Goal: Information Seeking & Learning: Find specific page/section

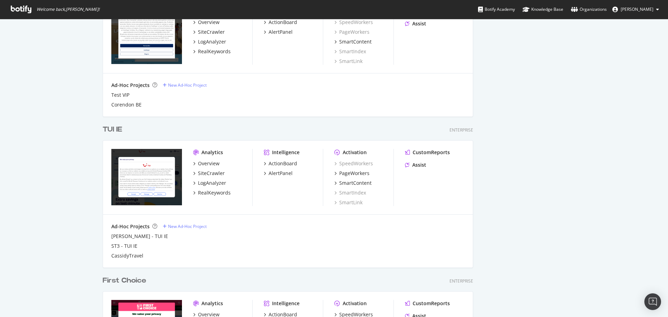
scroll to position [702, 0]
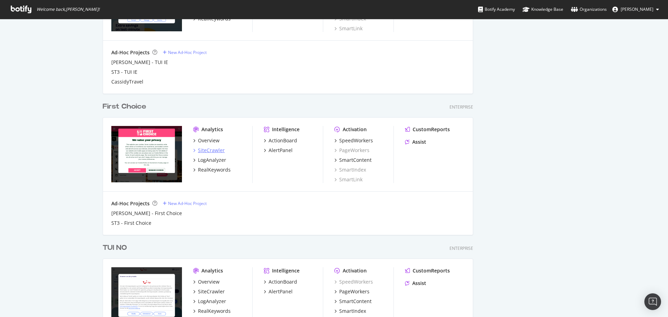
click at [218, 151] on div "SiteCrawler" at bounding box center [211, 150] width 27 height 7
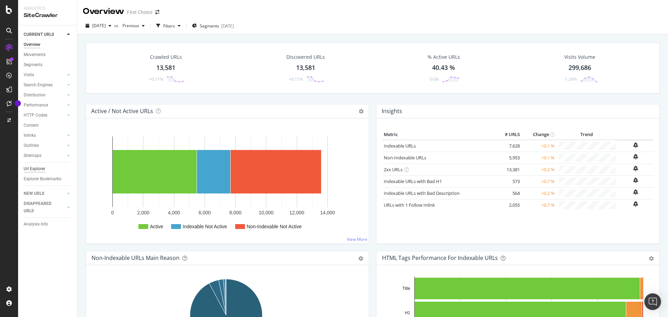
click at [40, 167] on div "Url Explorer" at bounding box center [35, 168] width 22 height 7
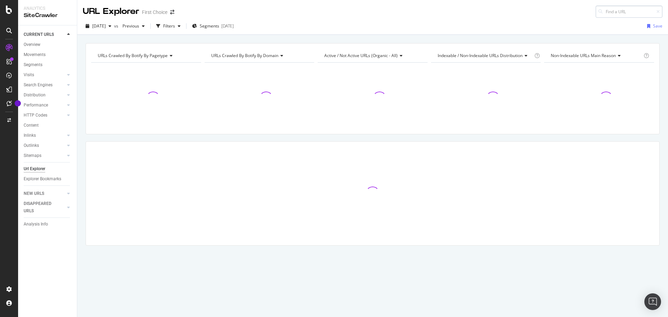
click at [619, 15] on input at bounding box center [629, 12] width 67 height 12
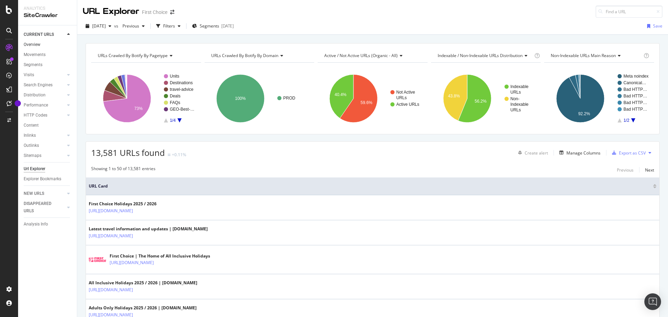
click at [58, 46] on link "Overview" at bounding box center [48, 44] width 48 height 7
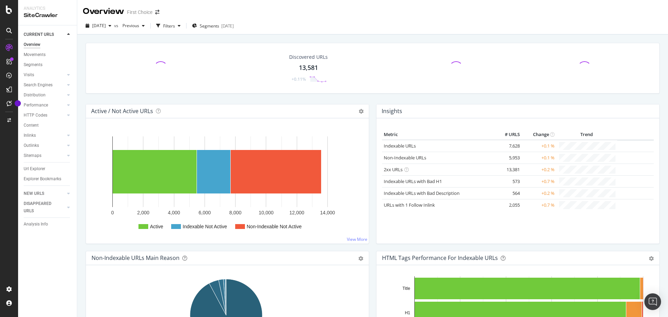
scroll to position [278, 0]
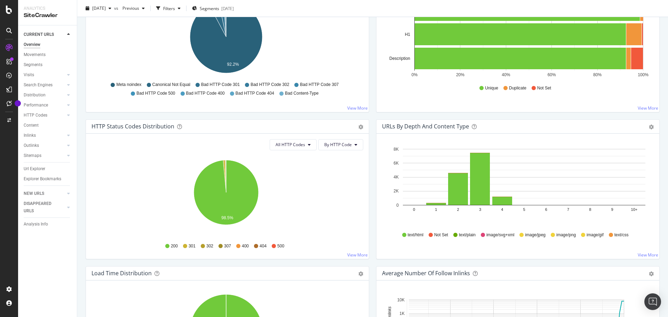
click at [281, 138] on div "All HTTP Codes By HTTP Code Hold CTRL while clicking to filter the report. 98.5…" at bounding box center [227, 196] width 283 height 125
drag, startPoint x: 284, startPoint y: 142, endPoint x: 285, endPoint y: 146, distance: 3.6
click at [284, 143] on span "All HTTP Codes" at bounding box center [291, 145] width 30 height 6
click at [289, 194] on div "3xx family" at bounding box center [292, 197] width 46 height 10
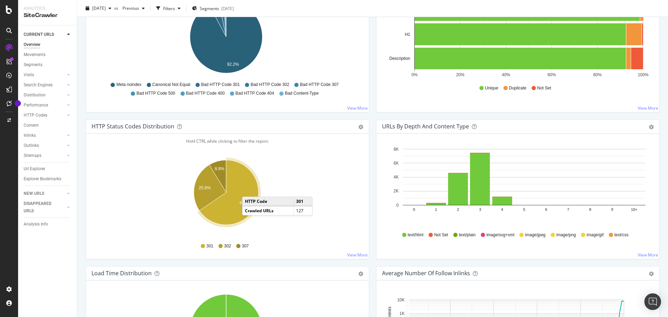
click at [249, 190] on icon "A chart." at bounding box center [228, 192] width 59 height 65
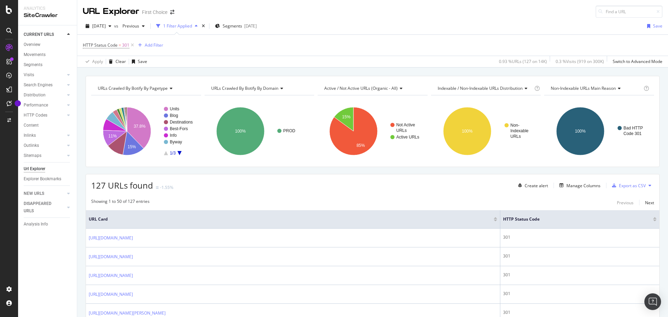
click at [154, 40] on div "HTTP Status Code = 301 Add Filter" at bounding box center [123, 45] width 80 height 10
click at [154, 43] on div "Add Filter" at bounding box center [154, 45] width 18 height 6
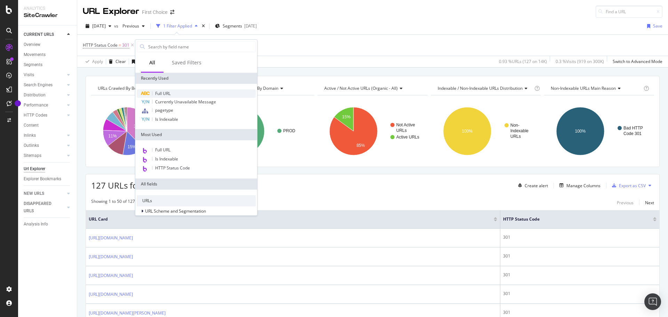
click at [164, 94] on span "Full URL" at bounding box center [162, 94] width 15 height 6
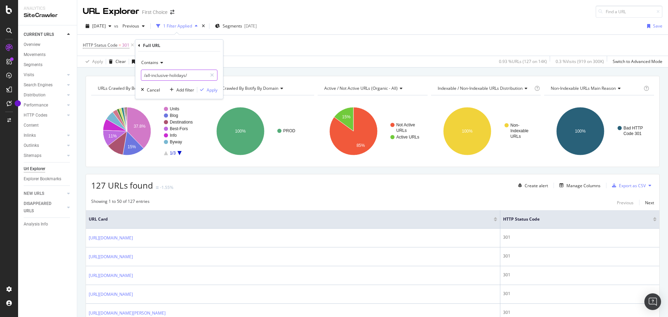
click at [177, 79] on input "/all-inclusive-holidays/" at bounding box center [174, 75] width 66 height 11
type input "/flight-free"
click at [217, 87] on div "Apply" at bounding box center [212, 90] width 11 height 6
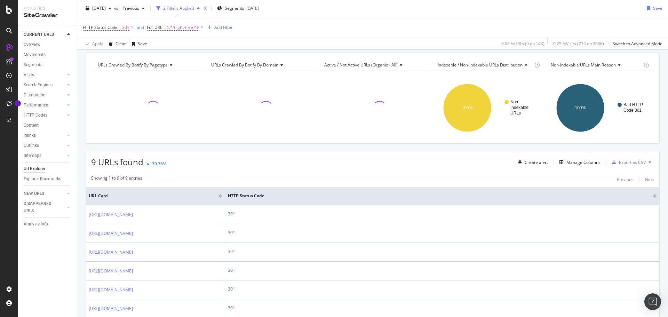
scroll to position [70, 0]
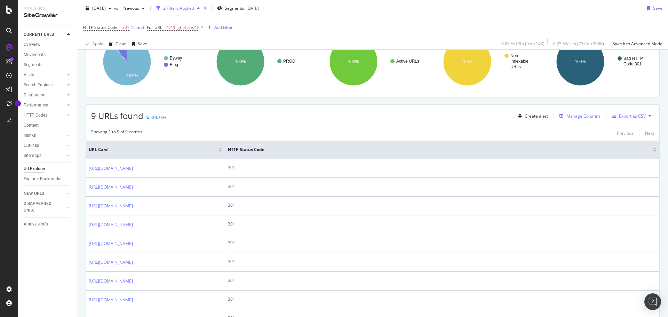
click at [567, 118] on div "Manage Columns" at bounding box center [584, 116] width 34 height 6
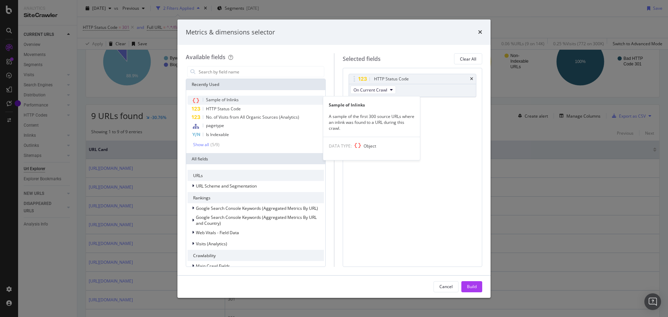
click at [246, 101] on div "Sample of Inlinks" at bounding box center [256, 100] width 136 height 9
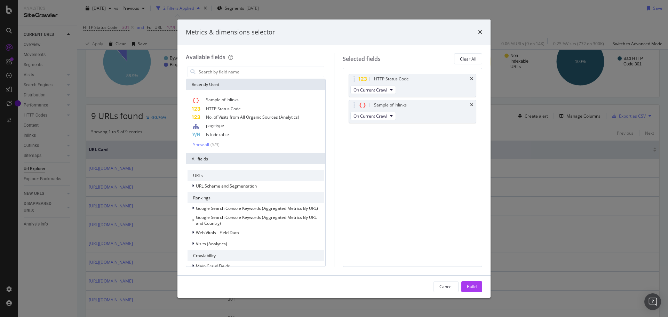
click at [464, 284] on button "Build" at bounding box center [472, 286] width 21 height 11
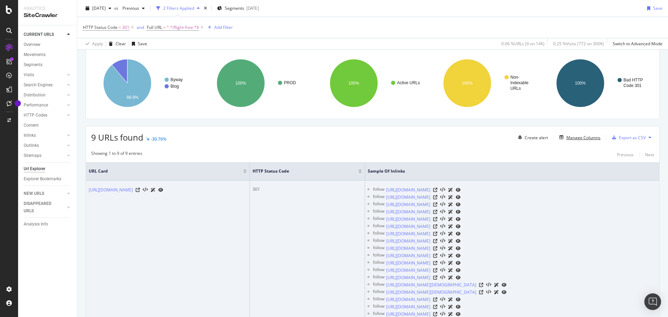
scroll to position [139, 0]
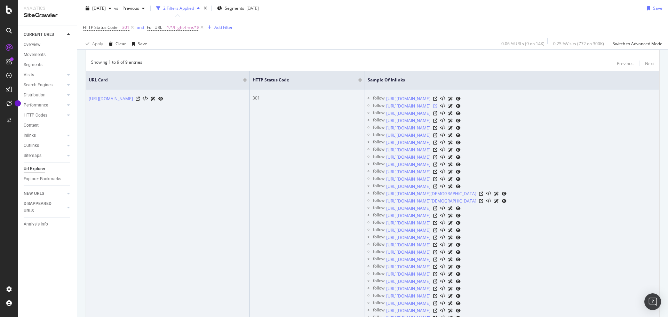
click at [438, 106] on icon at bounding box center [435, 106] width 4 height 4
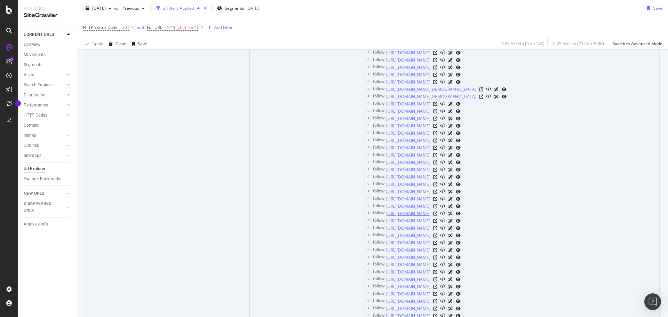
scroll to position [278, 0]
click at [438, 165] on icon at bounding box center [435, 164] width 4 height 4
click at [438, 164] on icon at bounding box center [435, 162] width 4 height 4
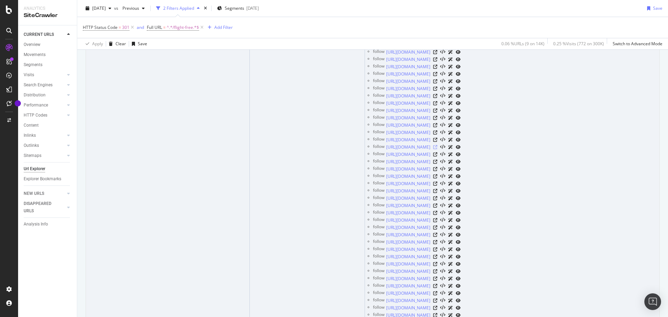
click at [438, 149] on icon at bounding box center [435, 147] width 4 height 4
click at [438, 103] on icon at bounding box center [435, 104] width 4 height 4
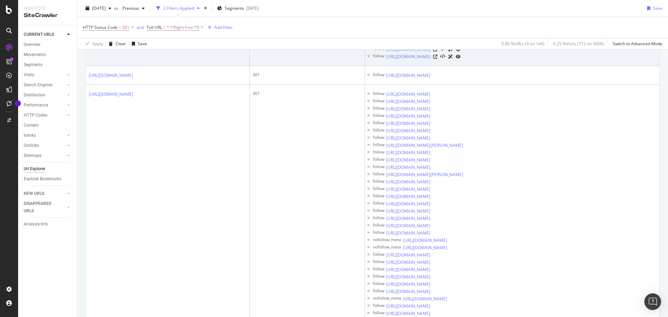
scroll to position [2332, 0]
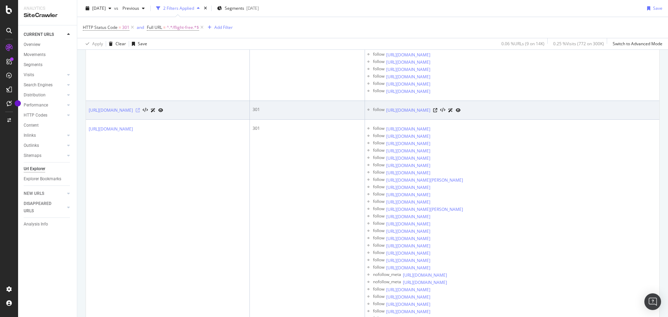
click at [140, 110] on icon at bounding box center [138, 110] width 4 height 4
click at [461, 113] on div at bounding box center [446, 110] width 27 height 7
click at [438, 110] on icon at bounding box center [435, 110] width 4 height 4
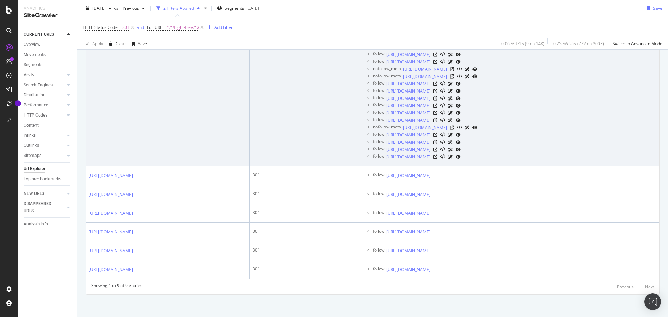
scroll to position [2547, 0]
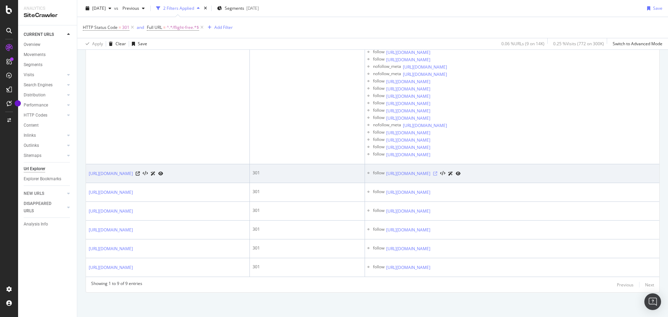
click at [438, 174] on icon at bounding box center [435, 174] width 4 height 4
